Goal: Communication & Community: Answer question/provide support

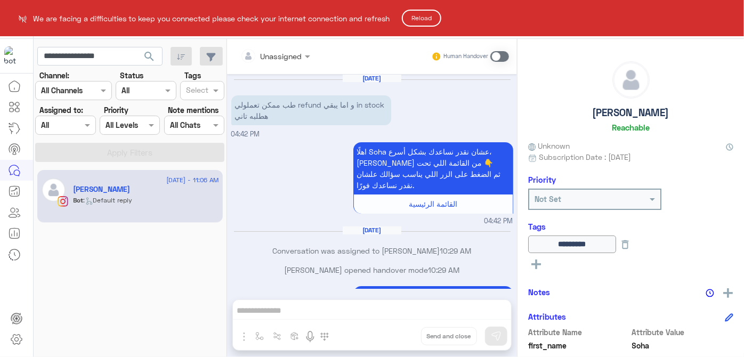
scroll to position [453, 0]
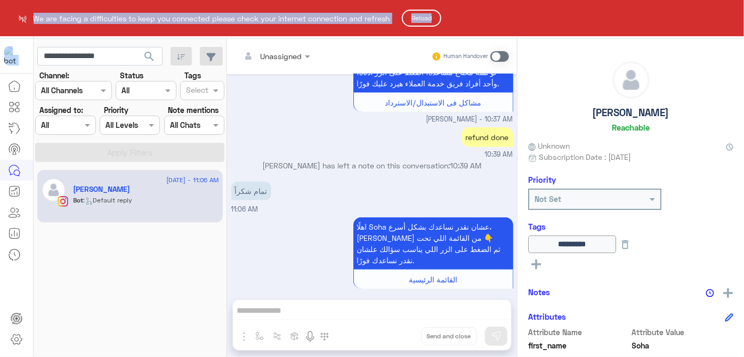
click at [418, 16] on html "**********" at bounding box center [372, 178] width 744 height 357
click at [418, 16] on button "Reload" at bounding box center [421, 18] width 39 height 17
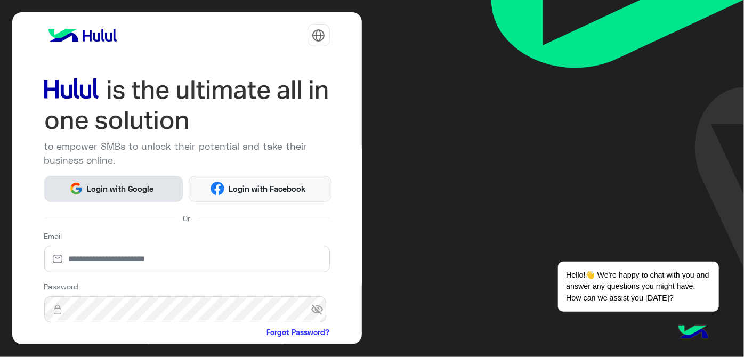
click at [105, 192] on span "Login with Google" at bounding box center [120, 189] width 75 height 12
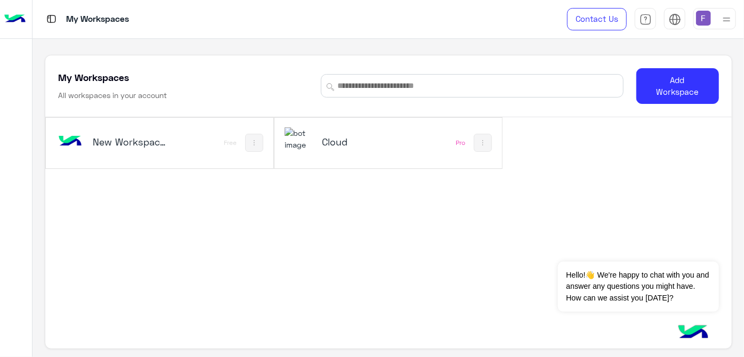
click at [329, 143] on h5 "Cloud" at bounding box center [359, 141] width 75 height 13
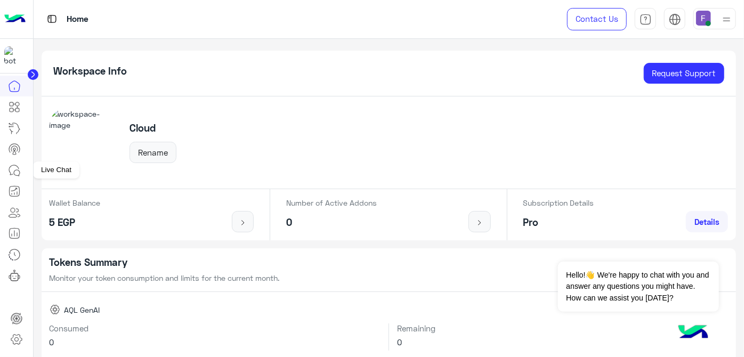
click at [18, 165] on icon at bounding box center [14, 170] width 13 height 13
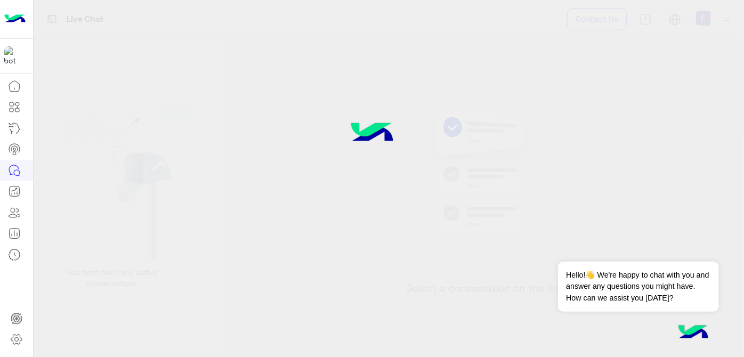
click at [18, 165] on icon at bounding box center [14, 170] width 13 height 13
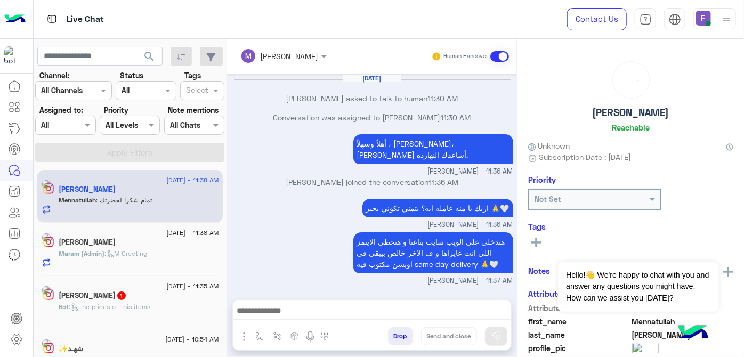
scroll to position [159, 0]
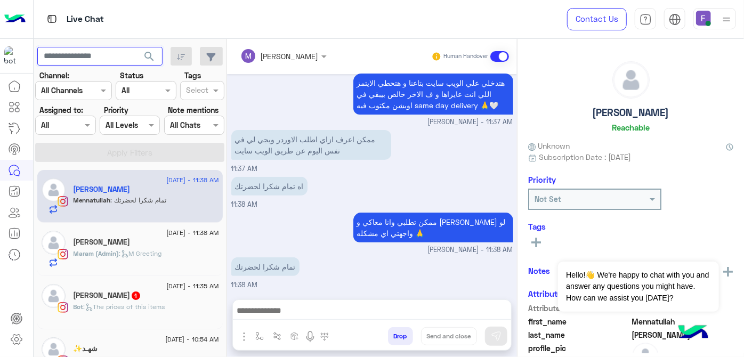
click at [87, 52] on input "text" at bounding box center [99, 56] width 125 height 19
paste input "**********"
type input "**********"
click at [136, 47] on button "search" at bounding box center [149, 58] width 26 height 23
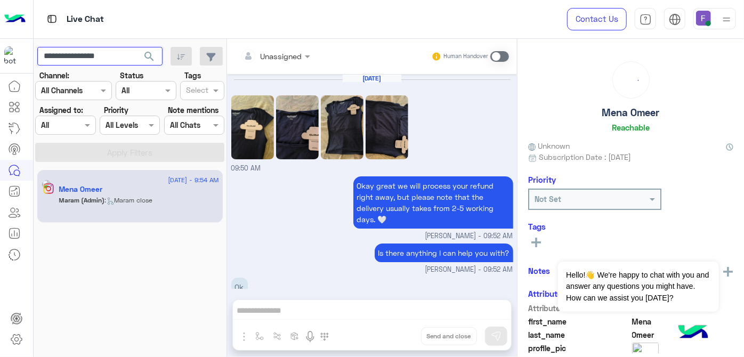
scroll to position [310, 0]
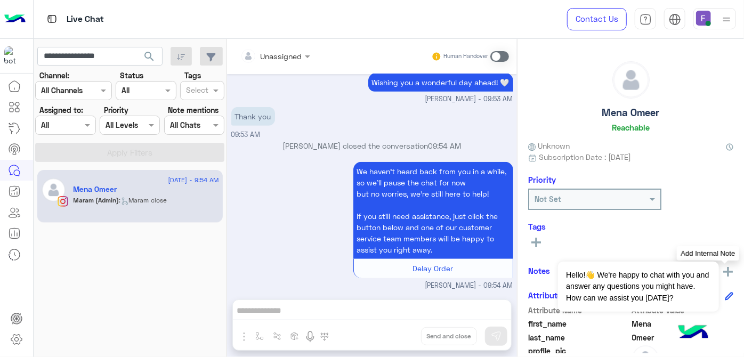
click at [728, 269] on img at bounding box center [728, 272] width 10 height 10
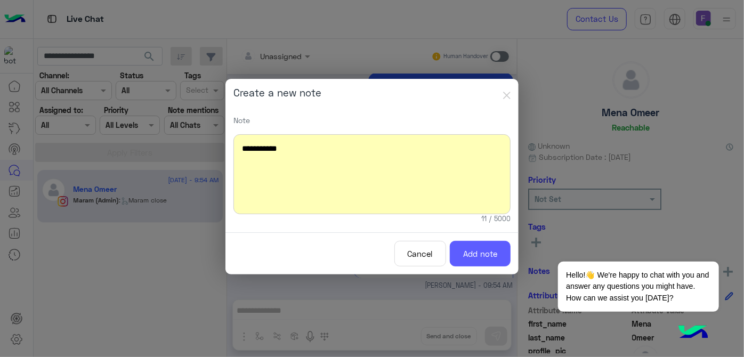
click at [487, 252] on button "Add note" at bounding box center [480, 254] width 61 height 26
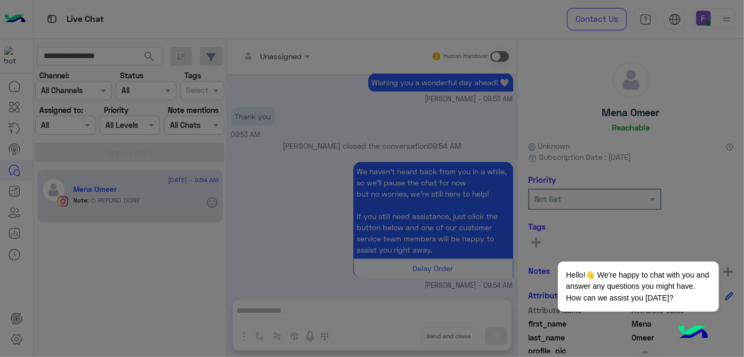
scroll to position [364, 0]
